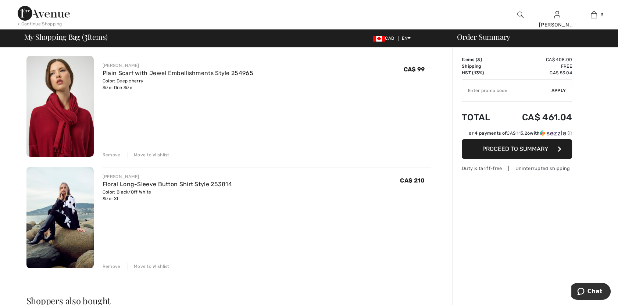
scroll to position [204, 0]
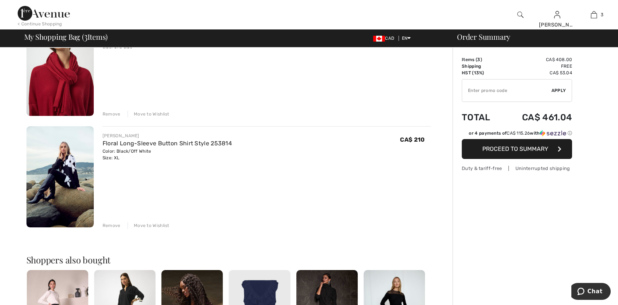
click at [167, 225] on div "Move to Wishlist" at bounding box center [149, 225] width 42 height 7
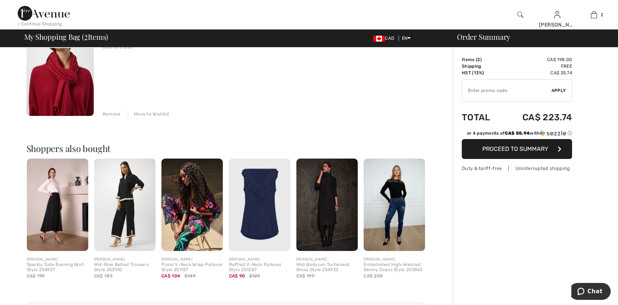
click at [319, 225] on img at bounding box center [326, 204] width 61 height 92
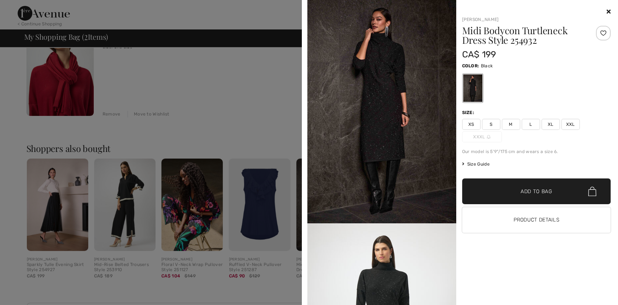
click at [394, 78] on img at bounding box center [381, 111] width 149 height 223
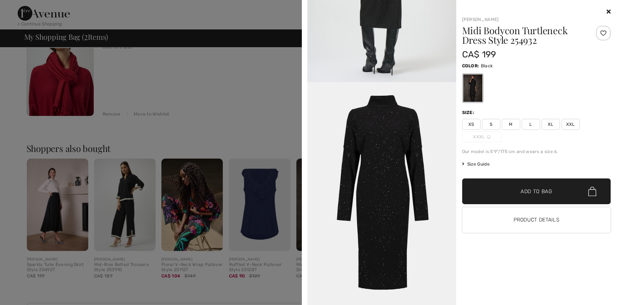
scroll to position [1279, 0]
click at [610, 13] on icon at bounding box center [609, 11] width 4 height 6
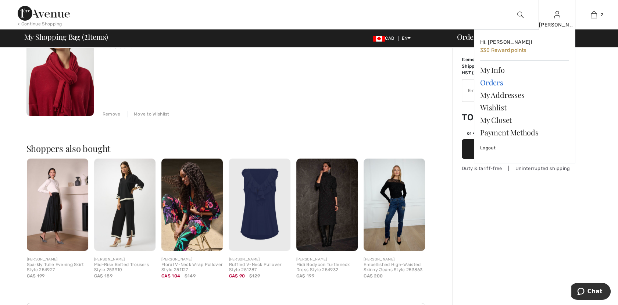
click at [487, 82] on link "Orders" at bounding box center [524, 82] width 89 height 13
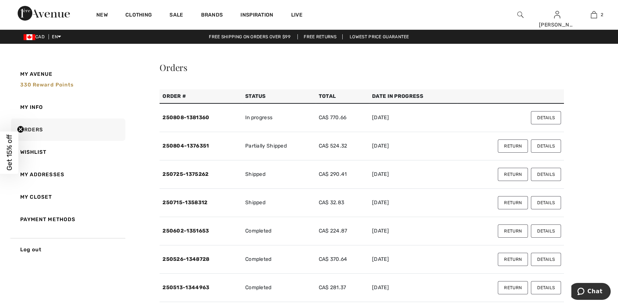
click at [548, 143] on button "Details" at bounding box center [546, 145] width 30 height 13
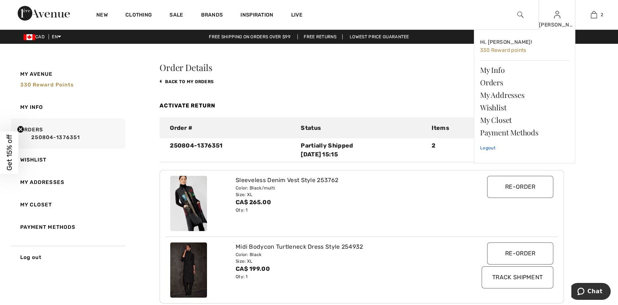
click at [482, 146] on link "Logout" at bounding box center [524, 148] width 89 height 18
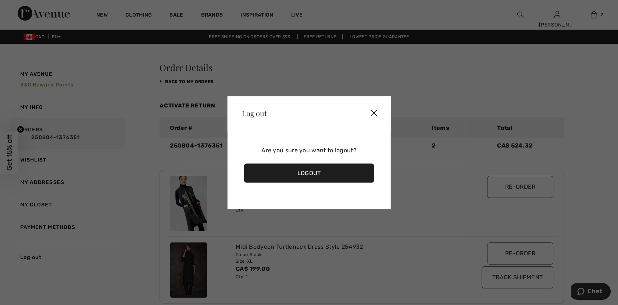
click at [328, 174] on div "Logout" at bounding box center [309, 172] width 131 height 19
